Goal: Information Seeking & Learning: Learn about a topic

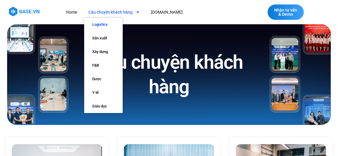
click at [106, 23] on link "Logistics" at bounding box center [103, 25] width 39 height 14
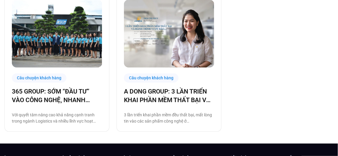
scroll to position [444, 0]
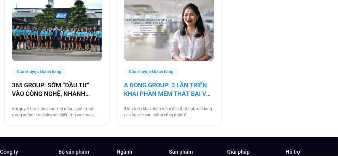
click at [181, 86] on link "A DONG GROUP: 3 LẦN TRIỂN KHAI PHẦN MỀM THẤT BẠI VÀ HÀNH TRÌNH VƯỢT BÃO" at bounding box center [169, 89] width 90 height 17
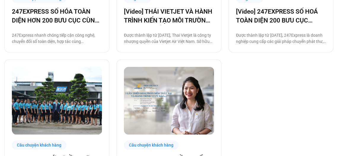
scroll to position [412, 0]
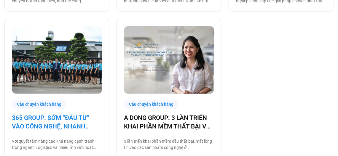
click at [68, 122] on link "365 GROUP: SỚM “ĐẦU TƯ” VÀO CÔNG NGHỆ, NHANH CHÓNG “THU LỢI NHUẬN”" at bounding box center [57, 122] width 90 height 17
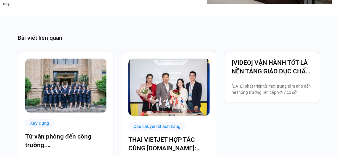
scroll to position [2489, 0]
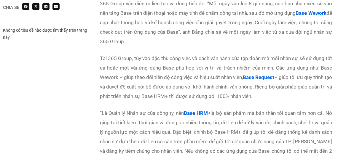
scroll to position [800, 0]
